Goal: Check status: Check status

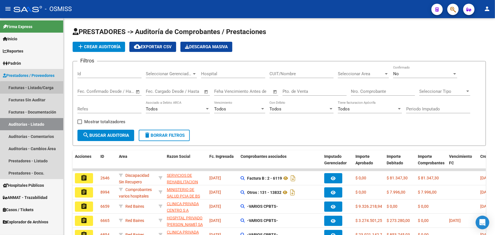
click at [36, 88] on link "Facturas - Listado/Carga" at bounding box center [31, 87] width 63 height 12
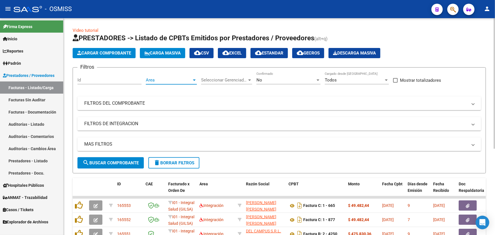
click at [158, 79] on span "Area" at bounding box center [169, 79] width 46 height 5
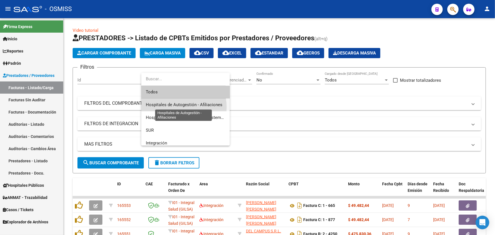
click at [177, 107] on span "Hospitales de Autogestión - Afiliaciones" at bounding box center [184, 104] width 77 height 5
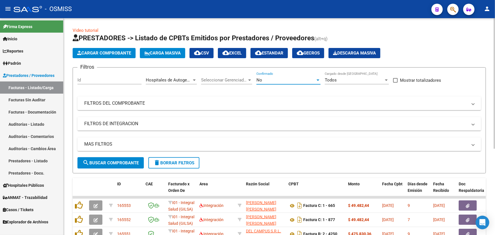
click at [307, 81] on div "No" at bounding box center [285, 79] width 59 height 5
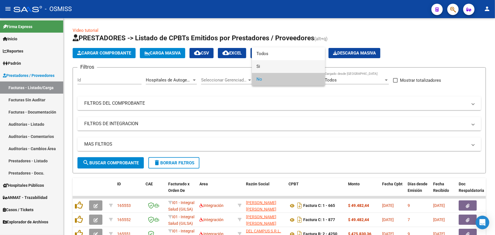
click at [256, 67] on span "Si" at bounding box center [288, 66] width 64 height 13
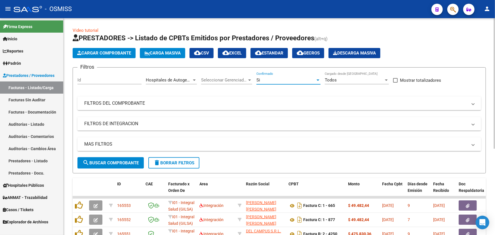
click at [99, 139] on mat-expansion-panel-header "MAS FILTROS" at bounding box center [279, 144] width 404 height 14
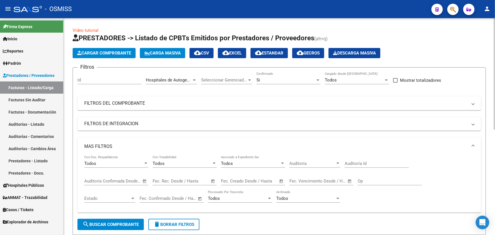
click at [280, 178] on span "Open calendar" at bounding box center [282, 181] width 14 height 14
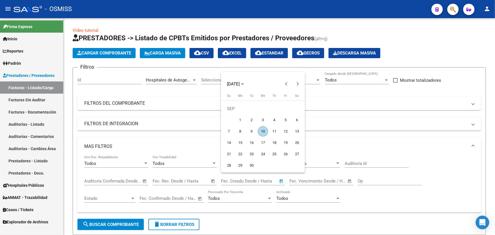
click at [262, 130] on span "10" at bounding box center [263, 131] width 10 height 10
type input "[DATE]"
click at [262, 130] on span "10" at bounding box center [263, 131] width 10 height 10
type input "[DATE]"
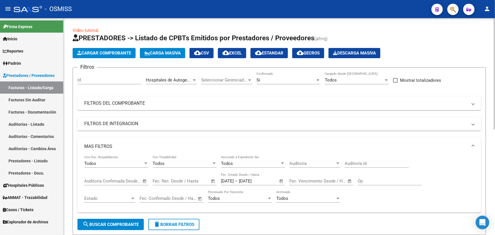
click at [109, 223] on span "search Buscar Comprobante" at bounding box center [111, 224] width 56 height 5
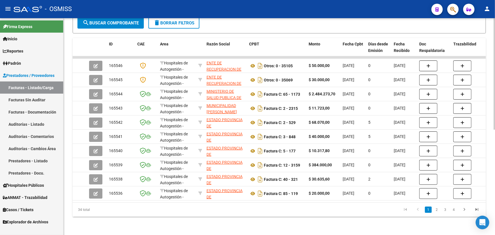
scroll to position [75, 0]
